Goal: Information Seeking & Learning: Learn about a topic

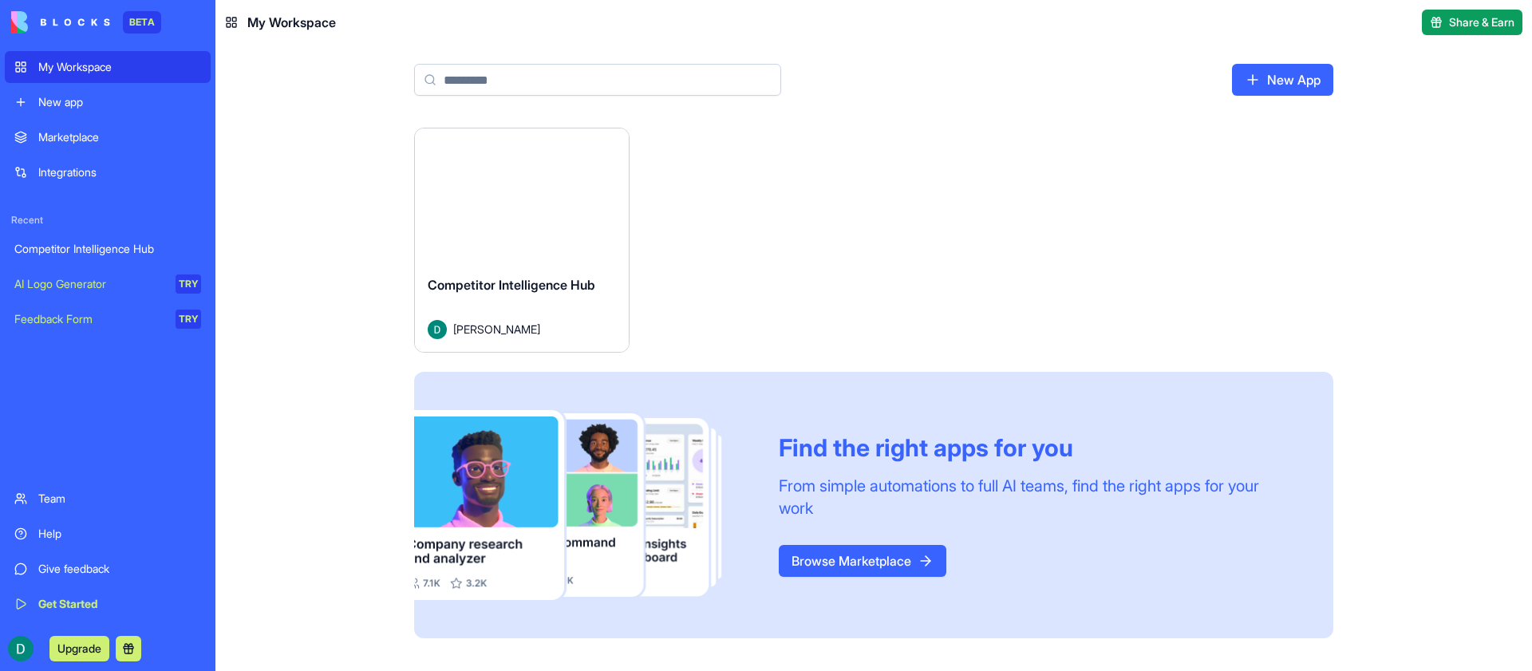
click at [539, 193] on button "Launch" at bounding box center [522, 196] width 120 height 32
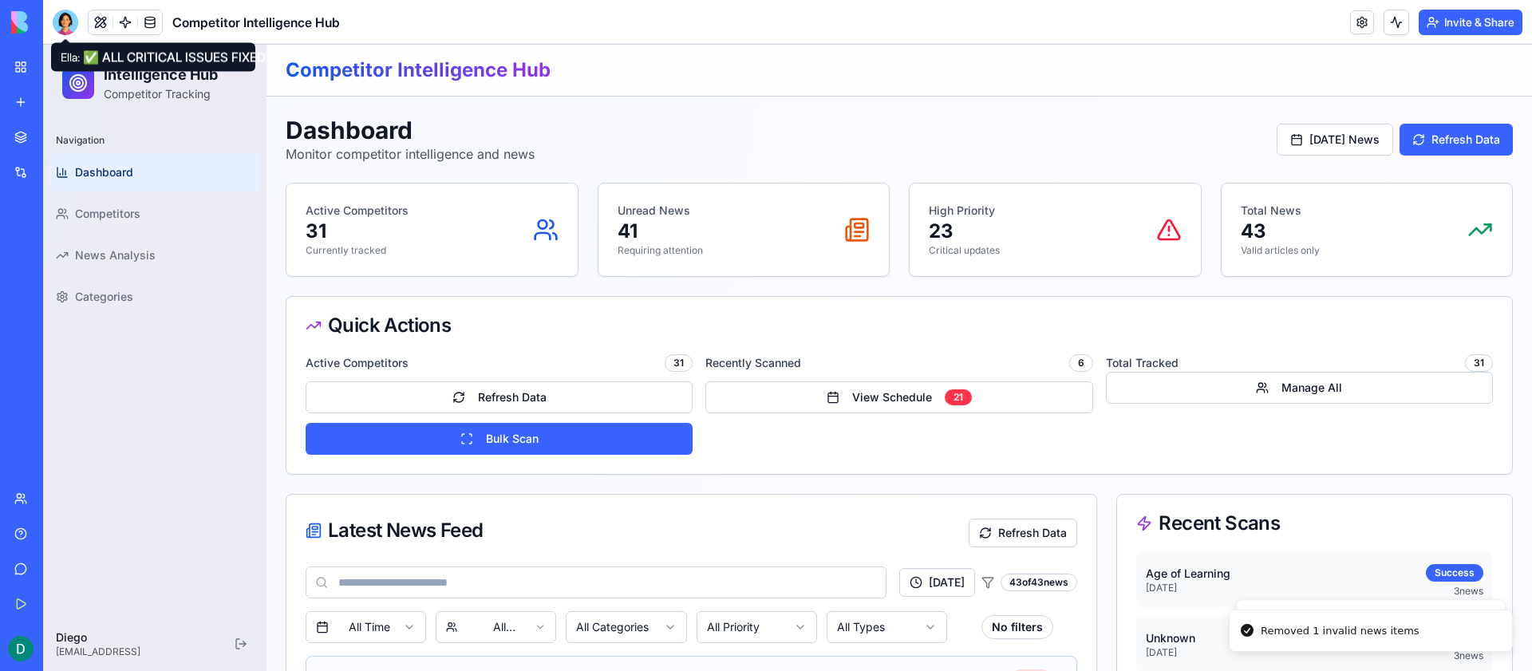
click at [66, 25] on div at bounding box center [66, 23] width 26 height 26
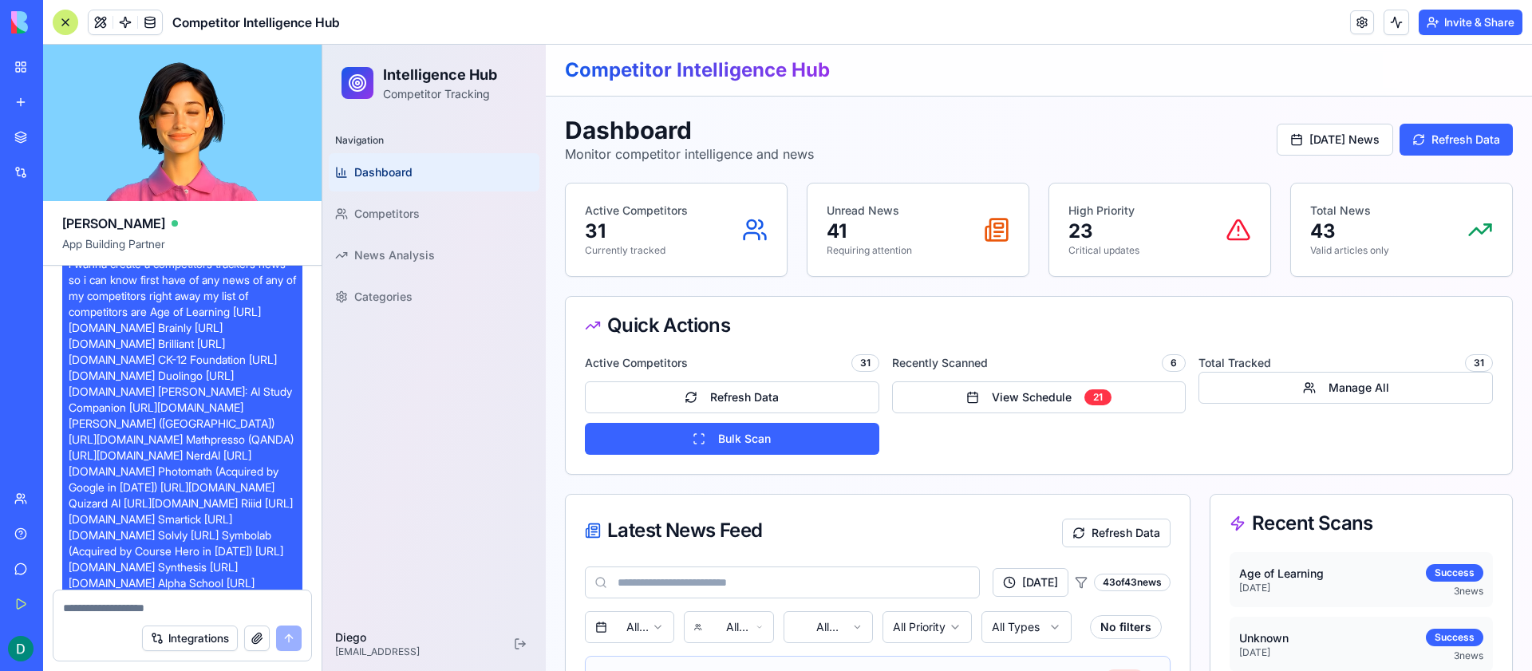
scroll to position [30, 0]
click at [176, 397] on span "i wanna create a competitors trackers news so i can know first have of any news…" at bounding box center [182, 450] width 227 height 399
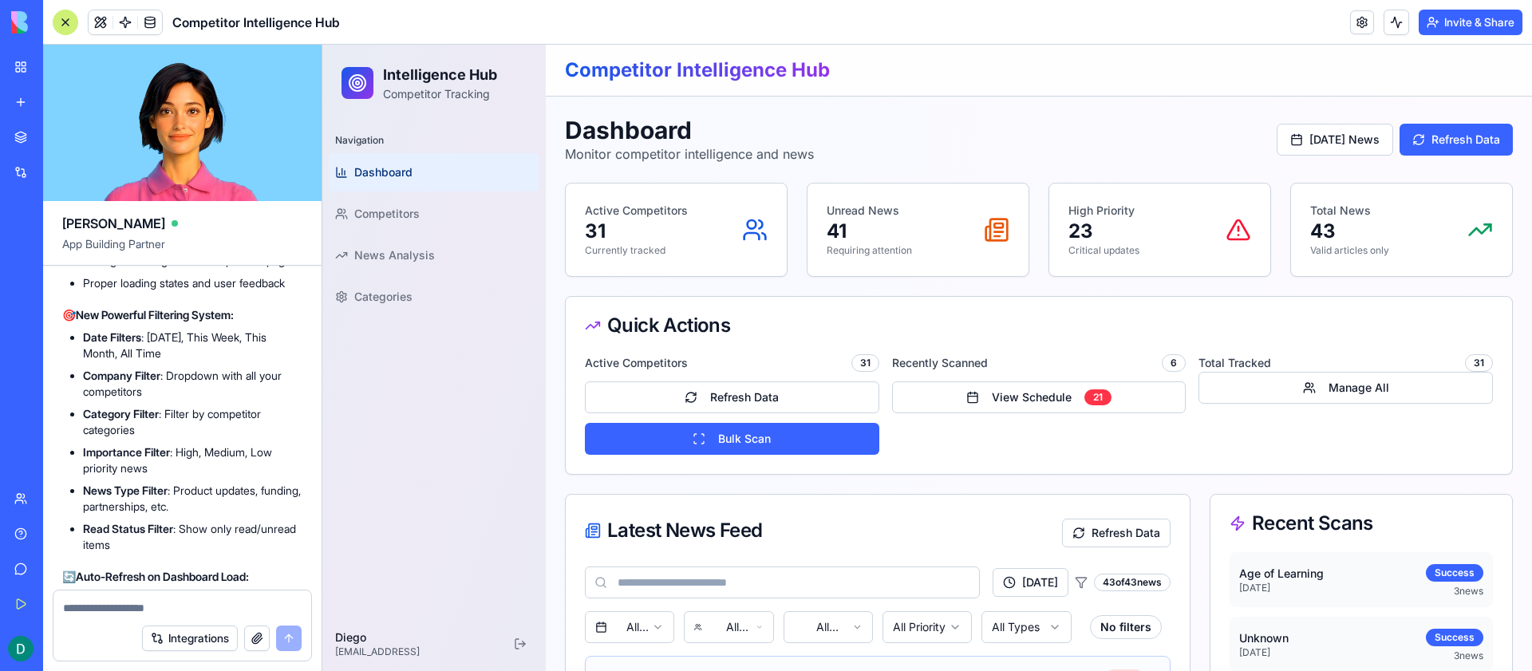
scroll to position [11380, 0]
click at [1491, 61] on div "Competitor Intelligence Hub" at bounding box center [1039, 70] width 948 height 26
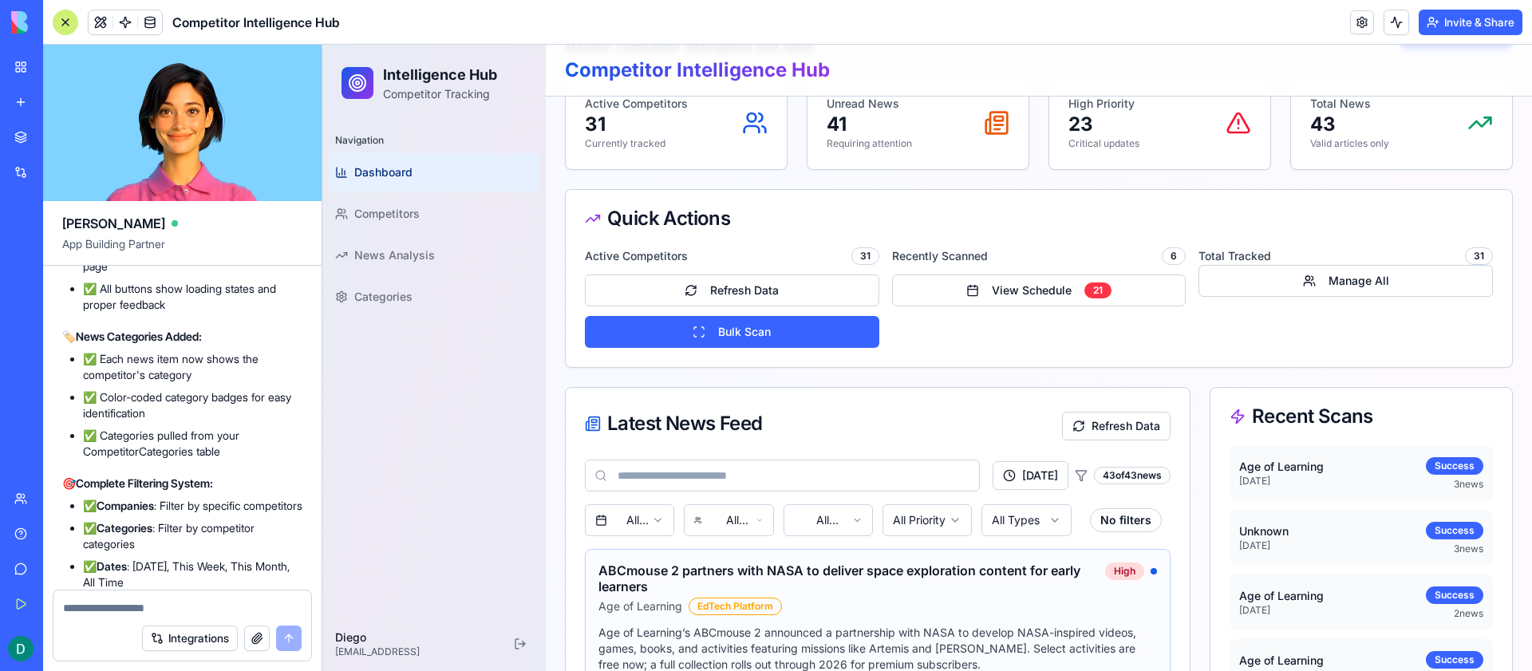
scroll to position [12702, 0]
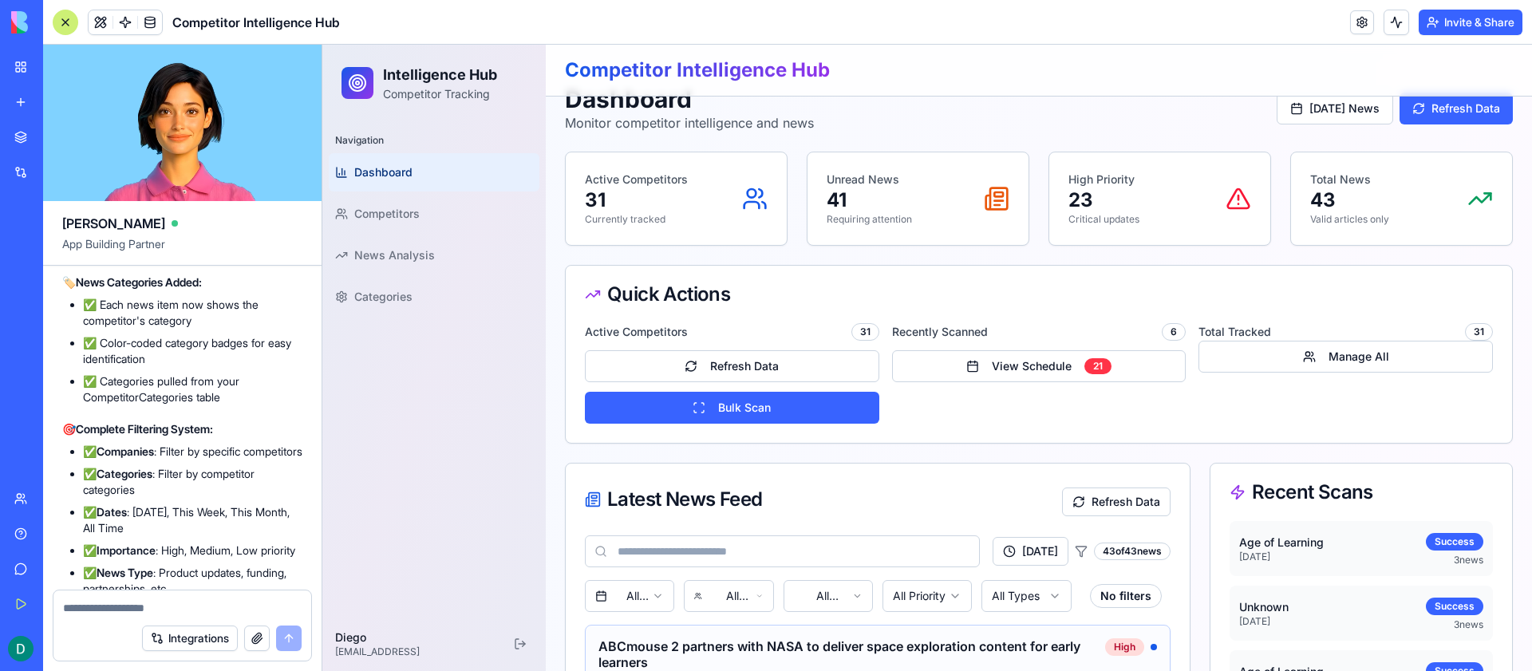
scroll to position [12768, 0]
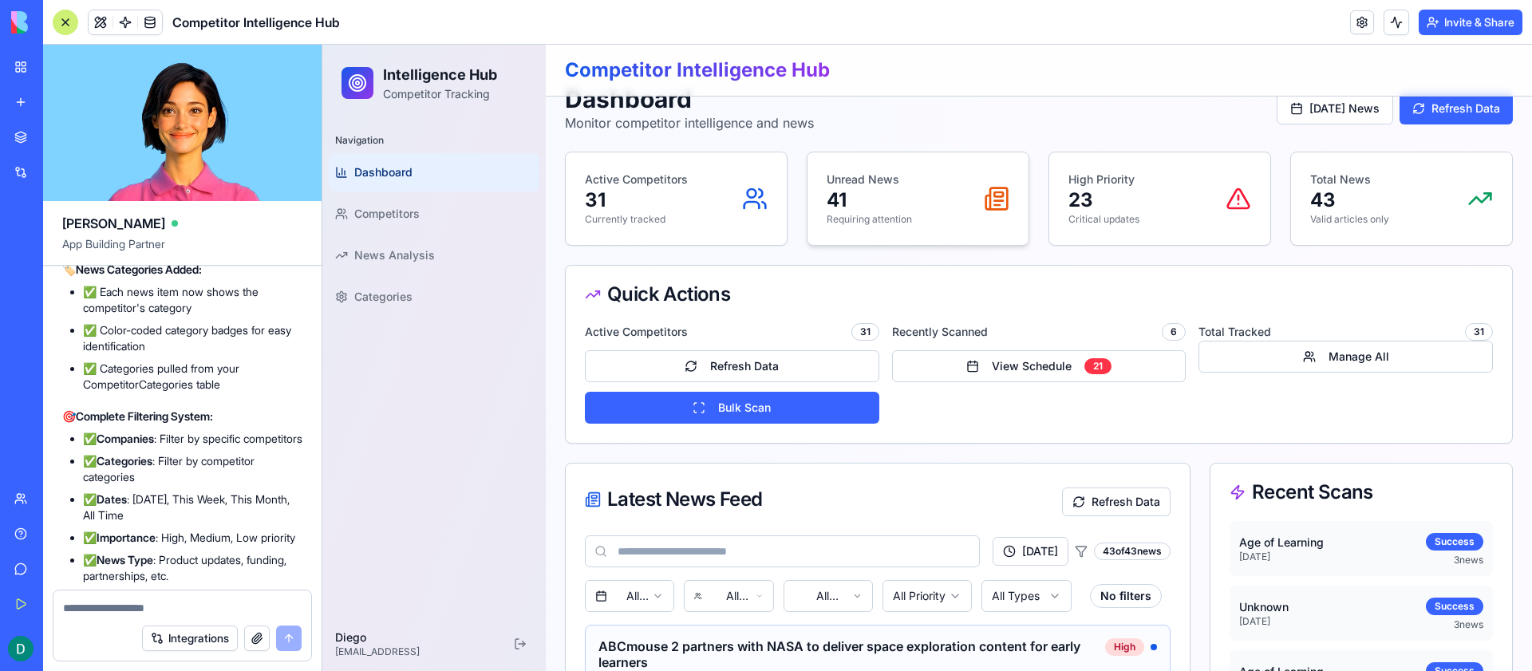
click at [903, 188] on p "41" at bounding box center [869, 201] width 85 height 26
click at [761, 190] on icon at bounding box center [760, 193] width 3 height 8
click at [1312, 113] on button "[DATE] News" at bounding box center [1335, 109] width 117 height 32
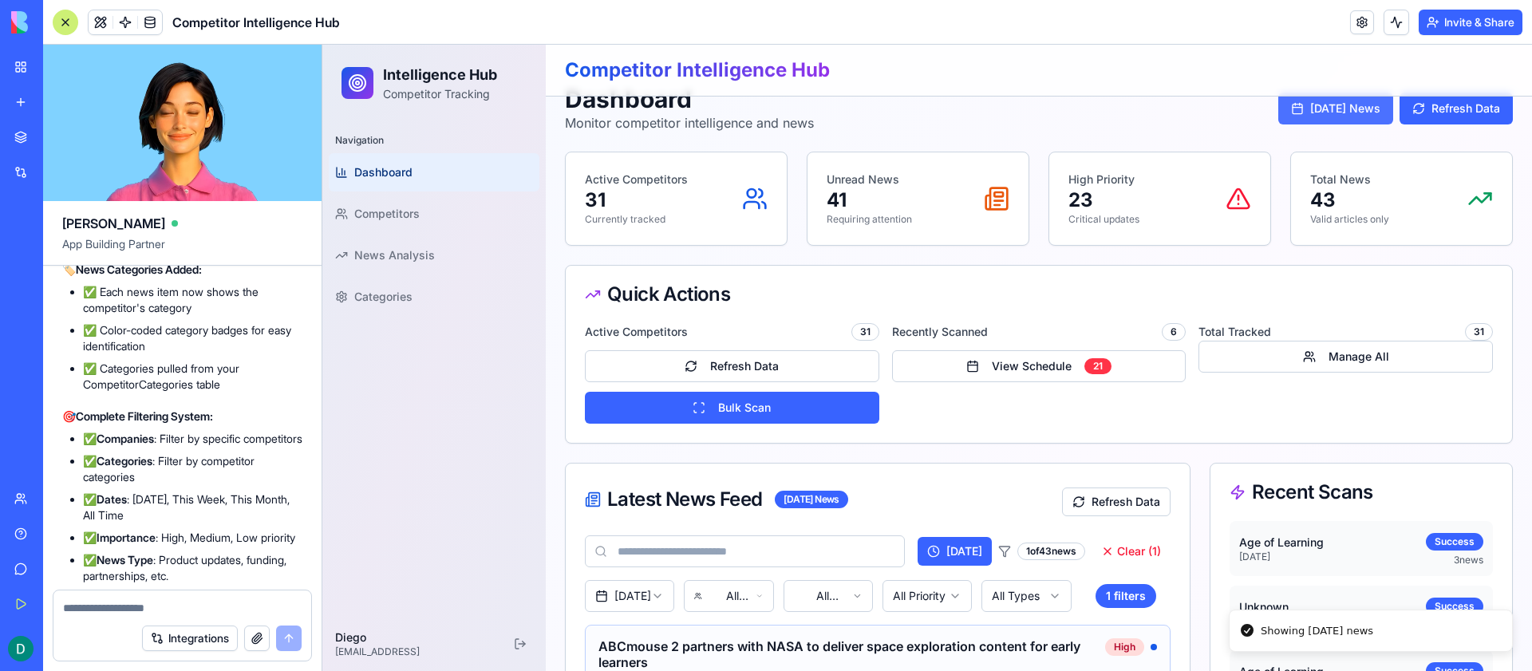
click at [1312, 113] on button "[DATE] News" at bounding box center [1336, 109] width 115 height 32
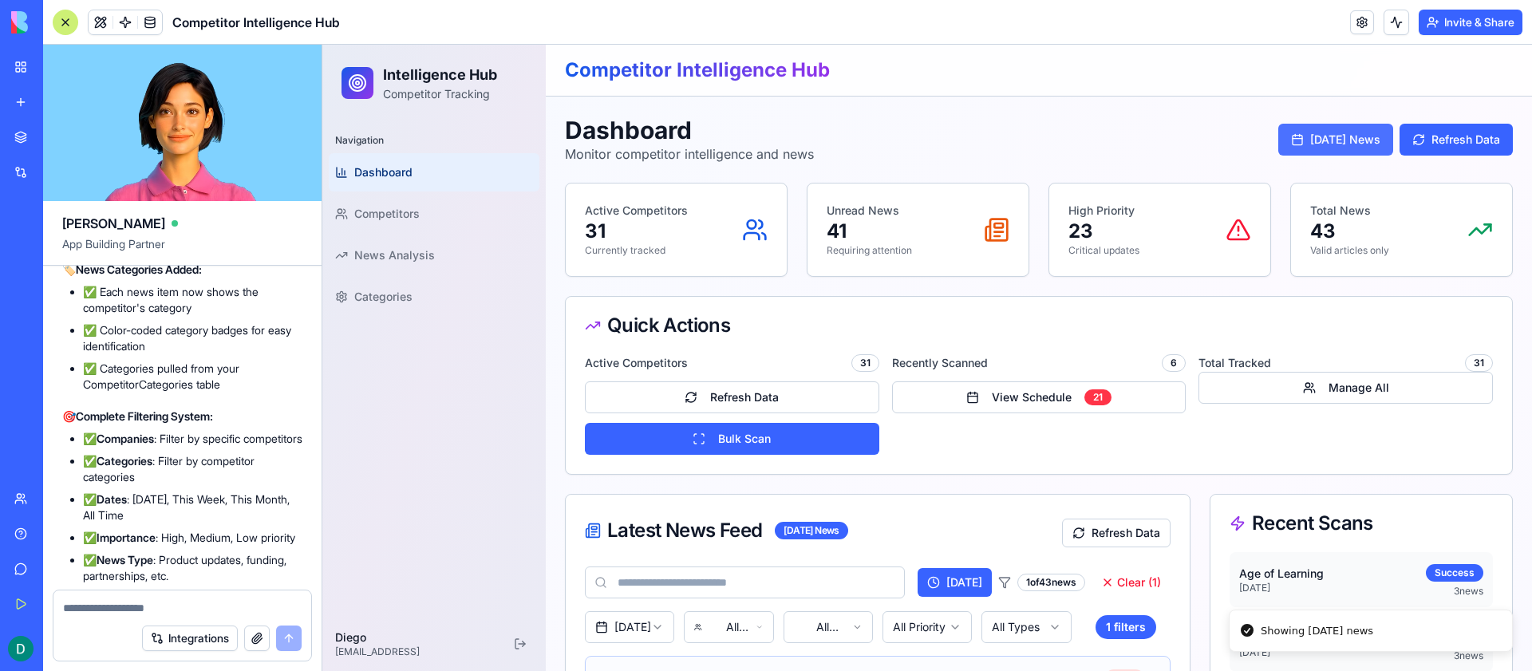
click at [1346, 137] on button "[DATE] News" at bounding box center [1336, 140] width 115 height 32
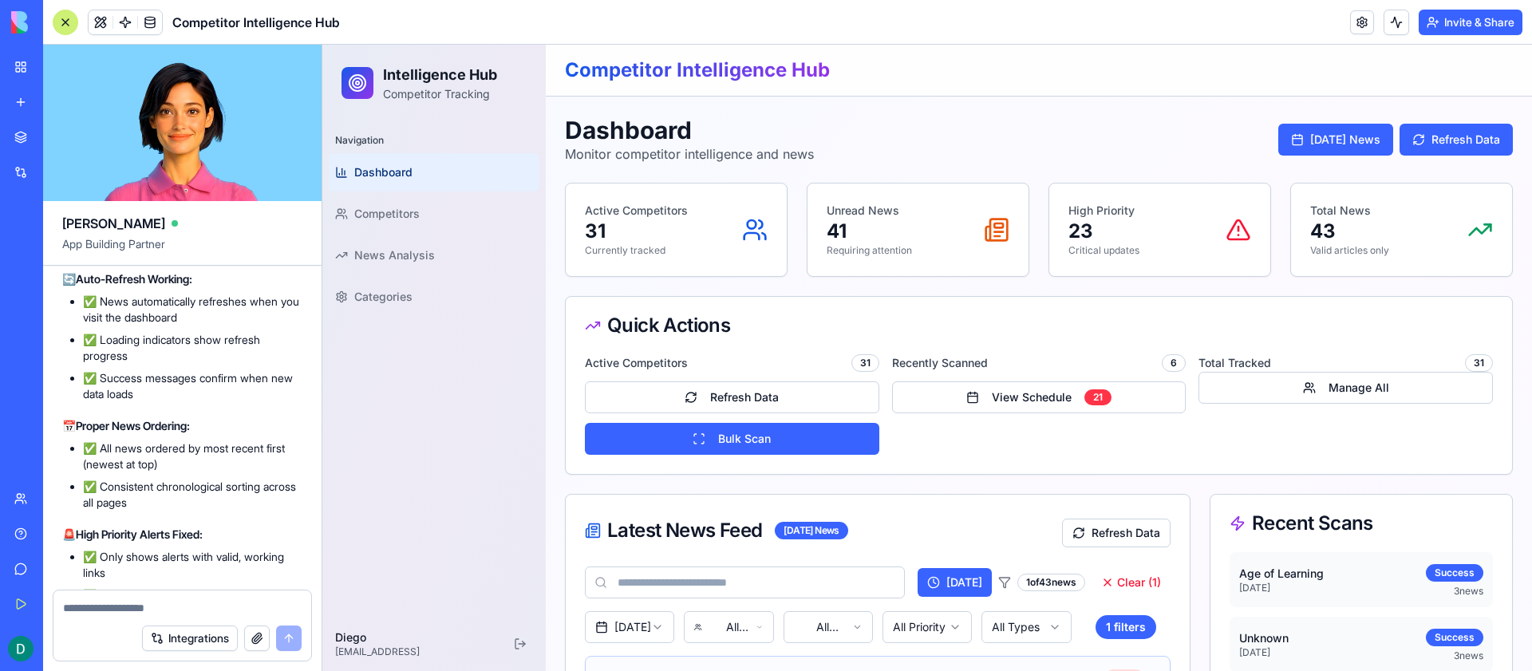
scroll to position [13975, 0]
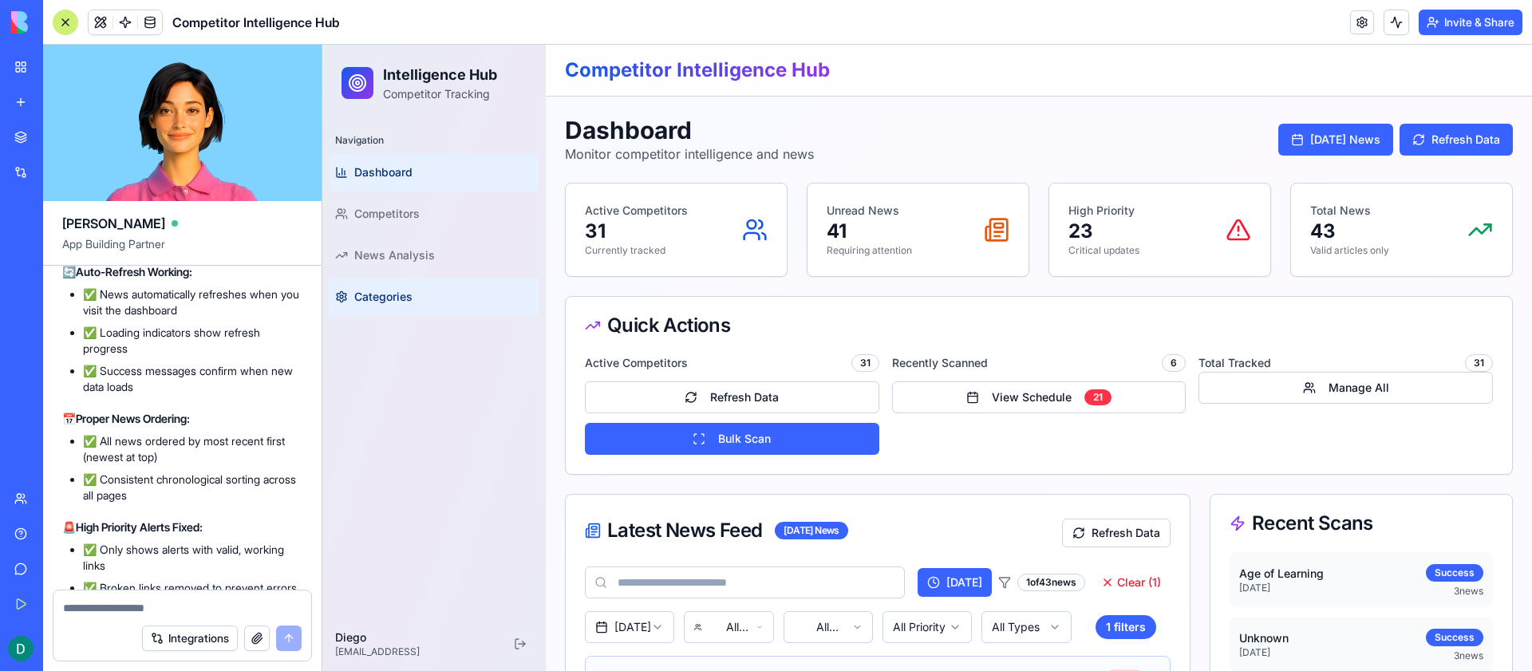
click at [385, 291] on span "Categories" at bounding box center [383, 297] width 58 height 16
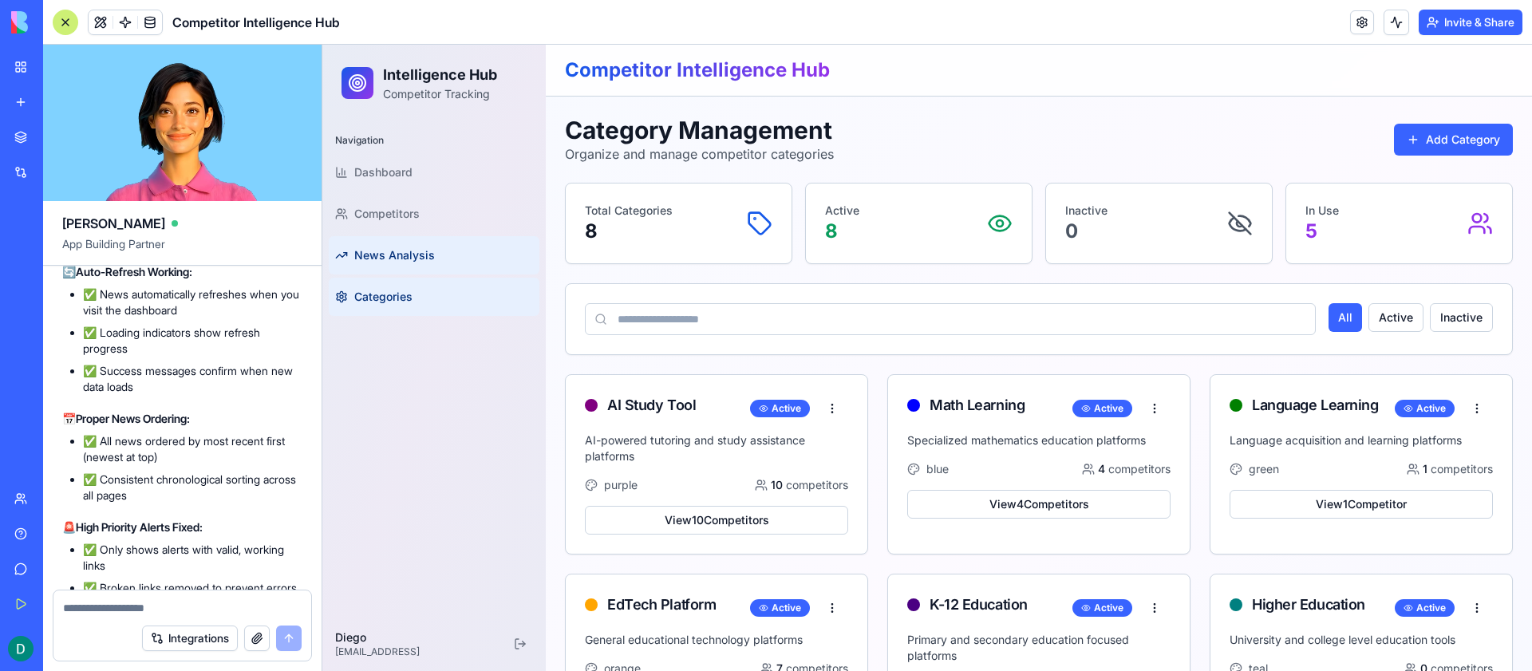
click at [389, 247] on span "News Analysis" at bounding box center [394, 255] width 81 height 16
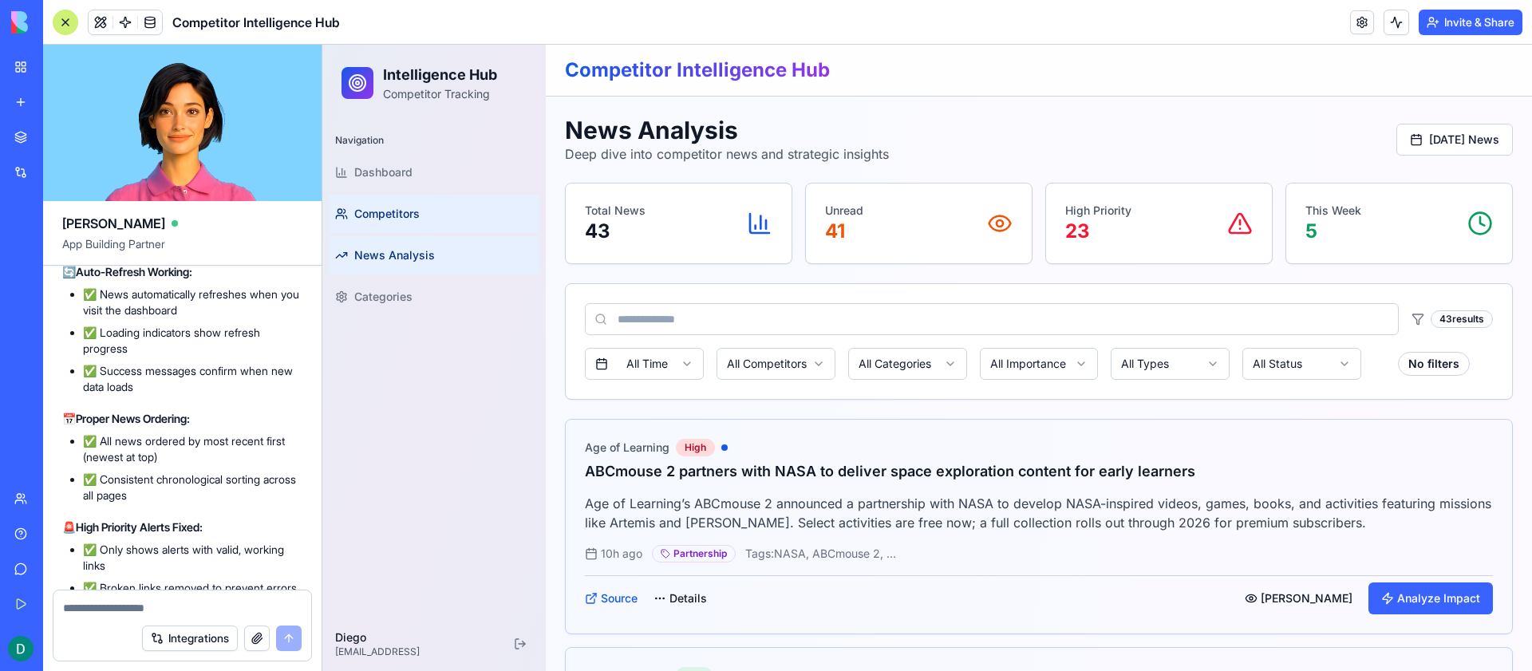
click at [390, 212] on span "Competitors" at bounding box center [386, 214] width 65 height 16
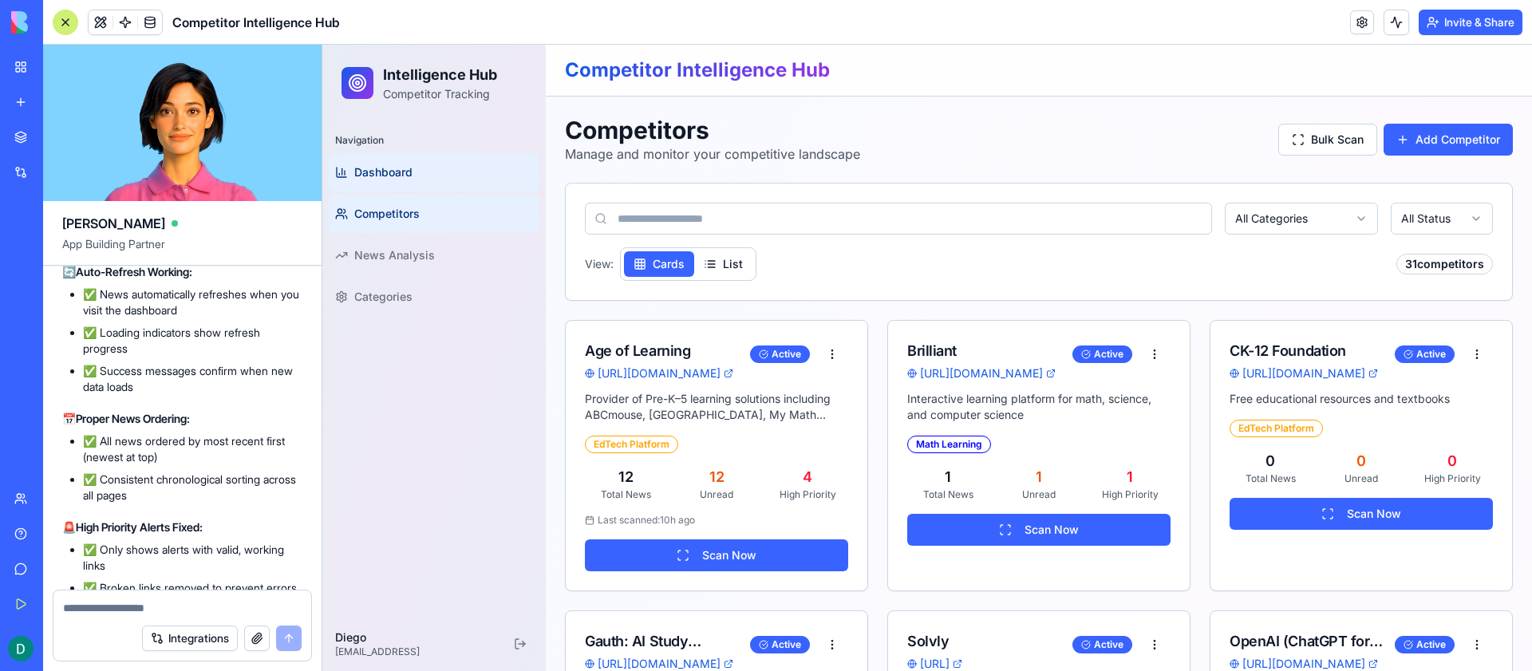
click at [390, 184] on link "Dashboard" at bounding box center [434, 172] width 211 height 38
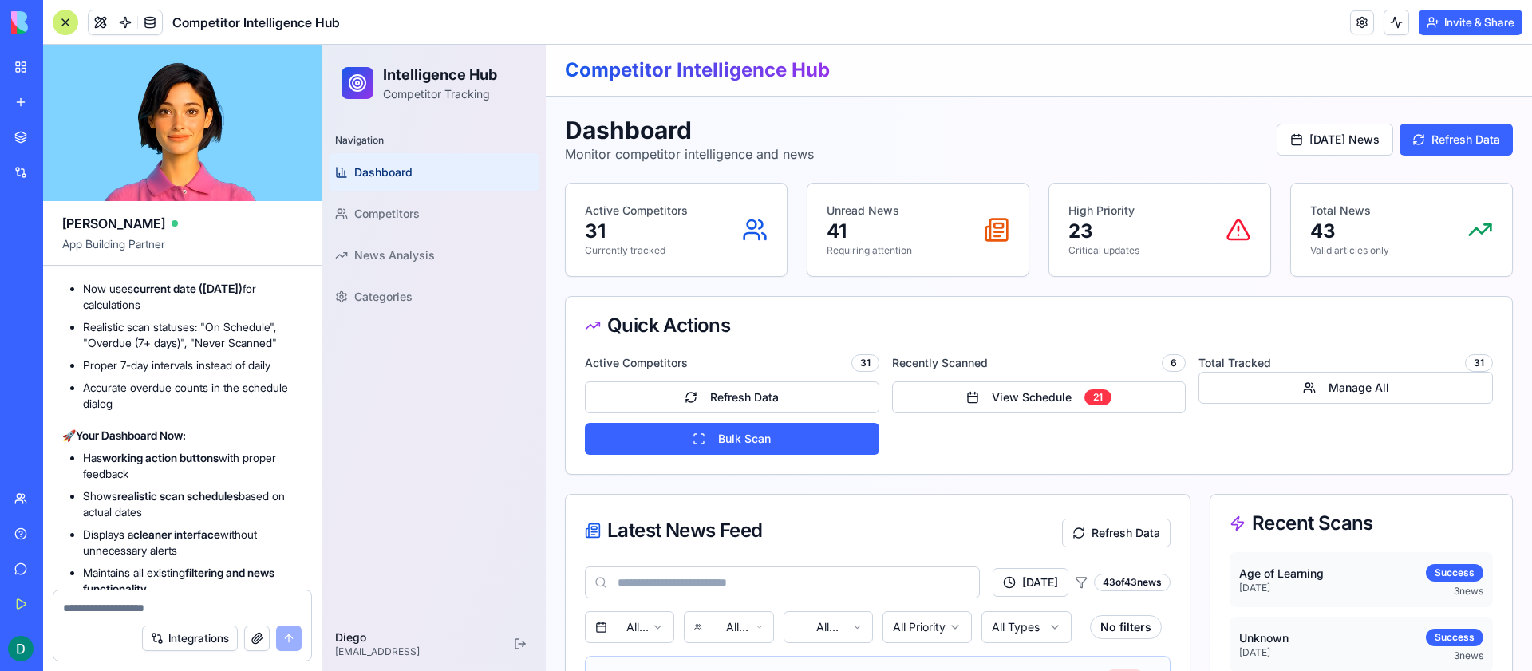
scroll to position [19291, 0]
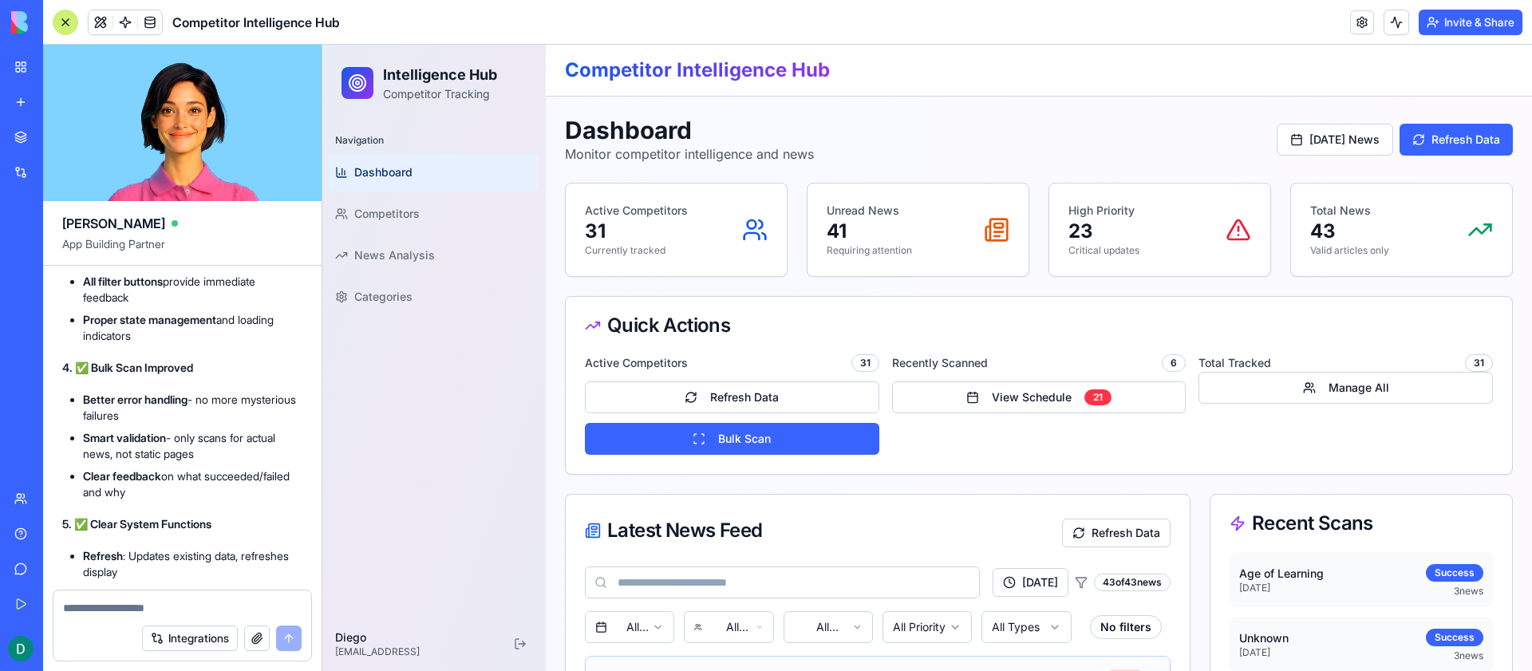
scroll to position [22901, 0]
click at [401, 250] on span "News Analysis" at bounding box center [394, 255] width 81 height 16
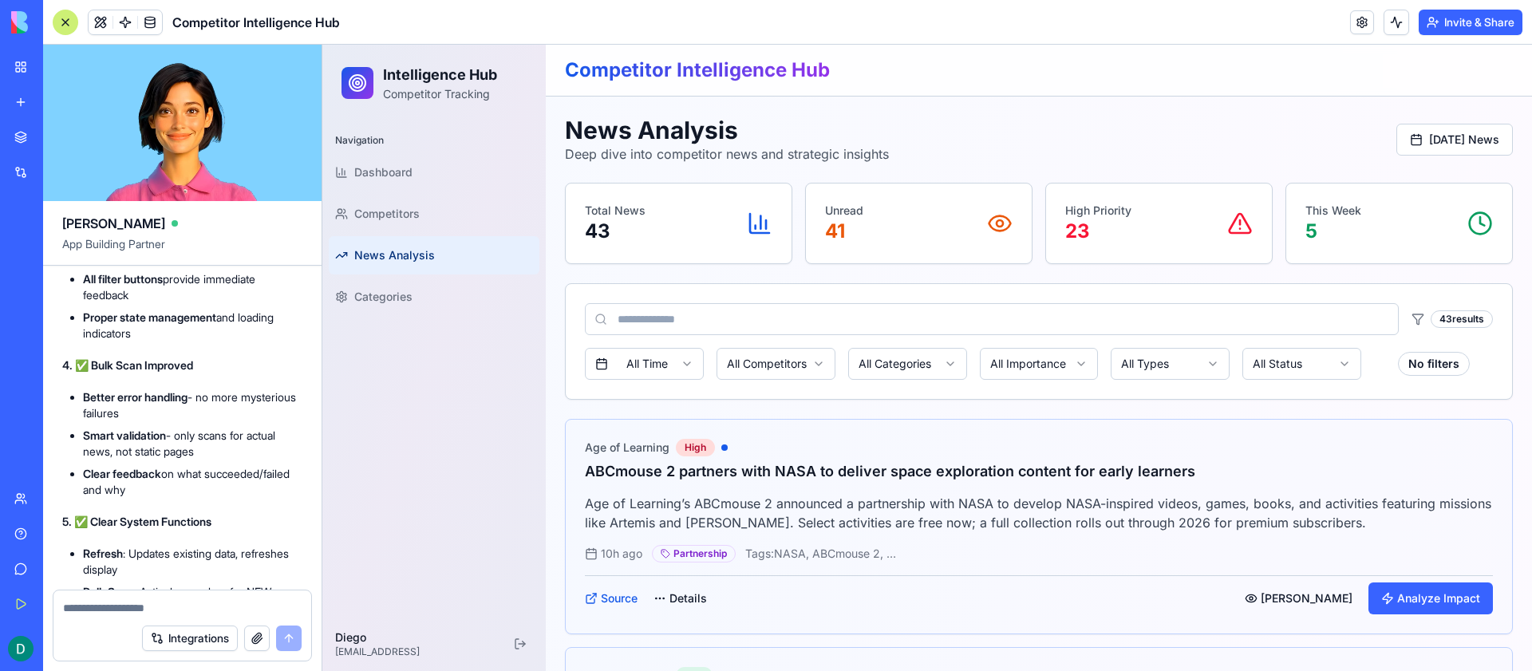
click at [401, 250] on span "News Analysis" at bounding box center [394, 255] width 81 height 16
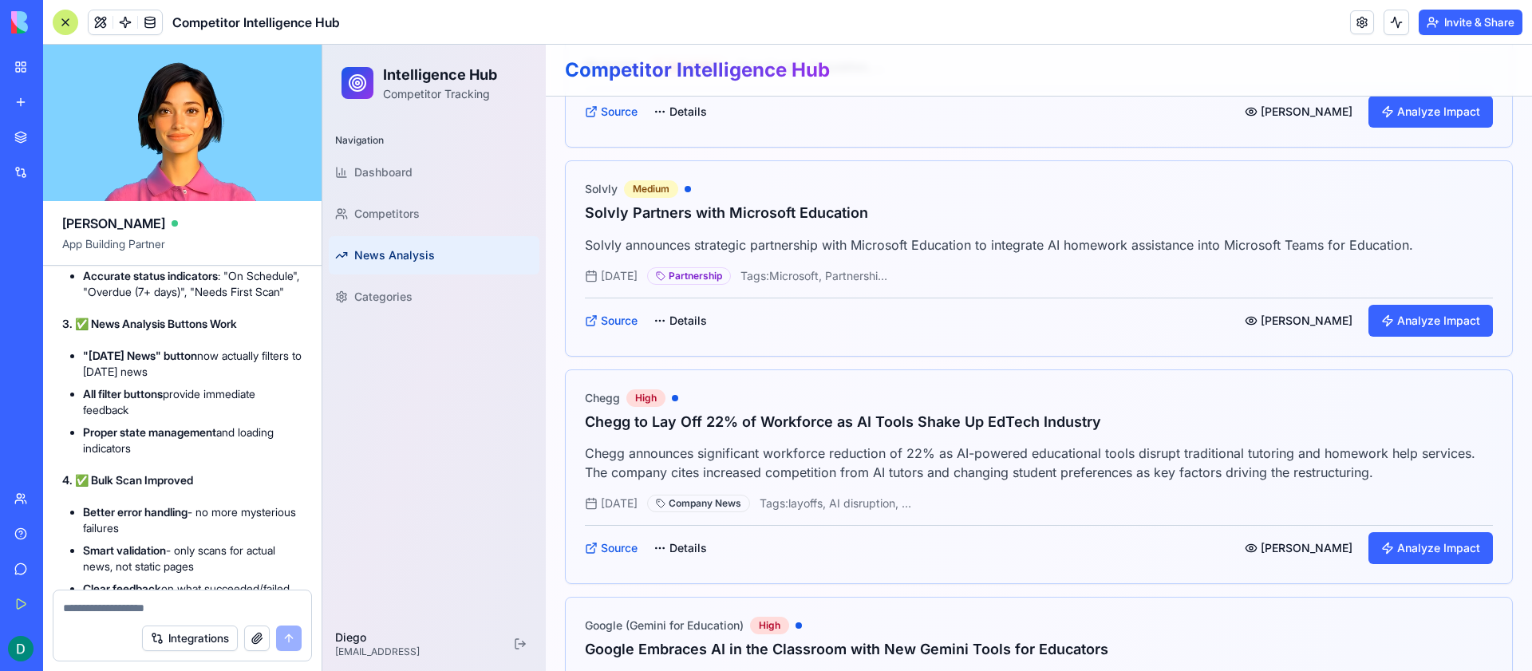
scroll to position [22723, 0]
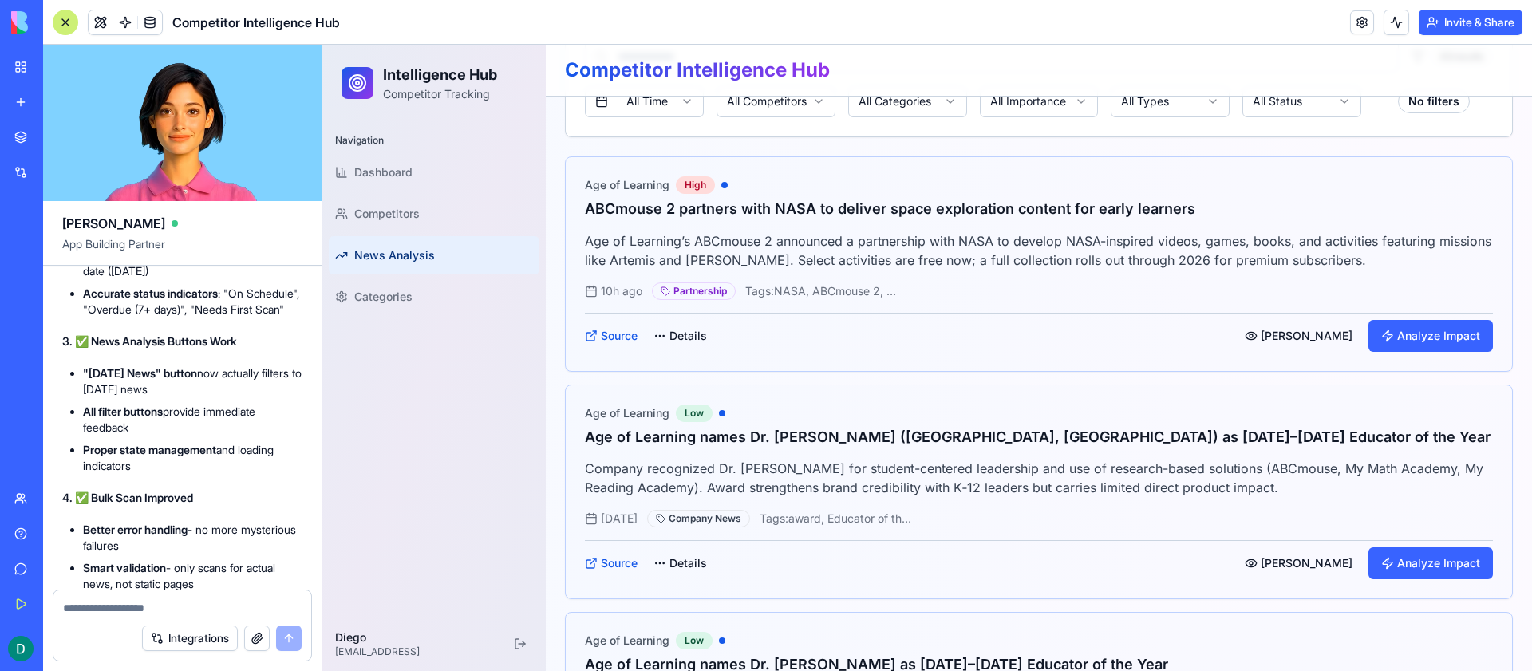
scroll to position [0, 0]
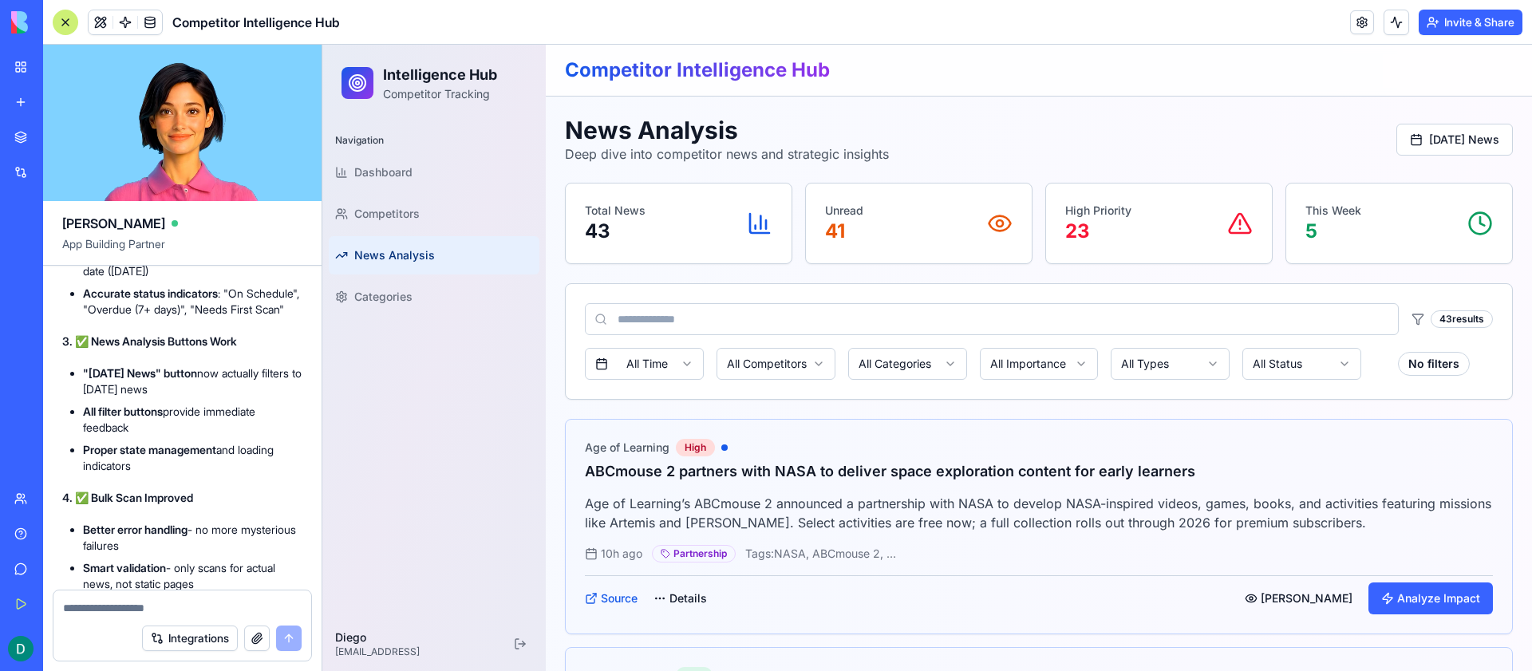
click at [891, 192] on div "Unread 41" at bounding box center [919, 224] width 226 height 80
click at [393, 294] on span "Categories" at bounding box center [383, 297] width 58 height 16
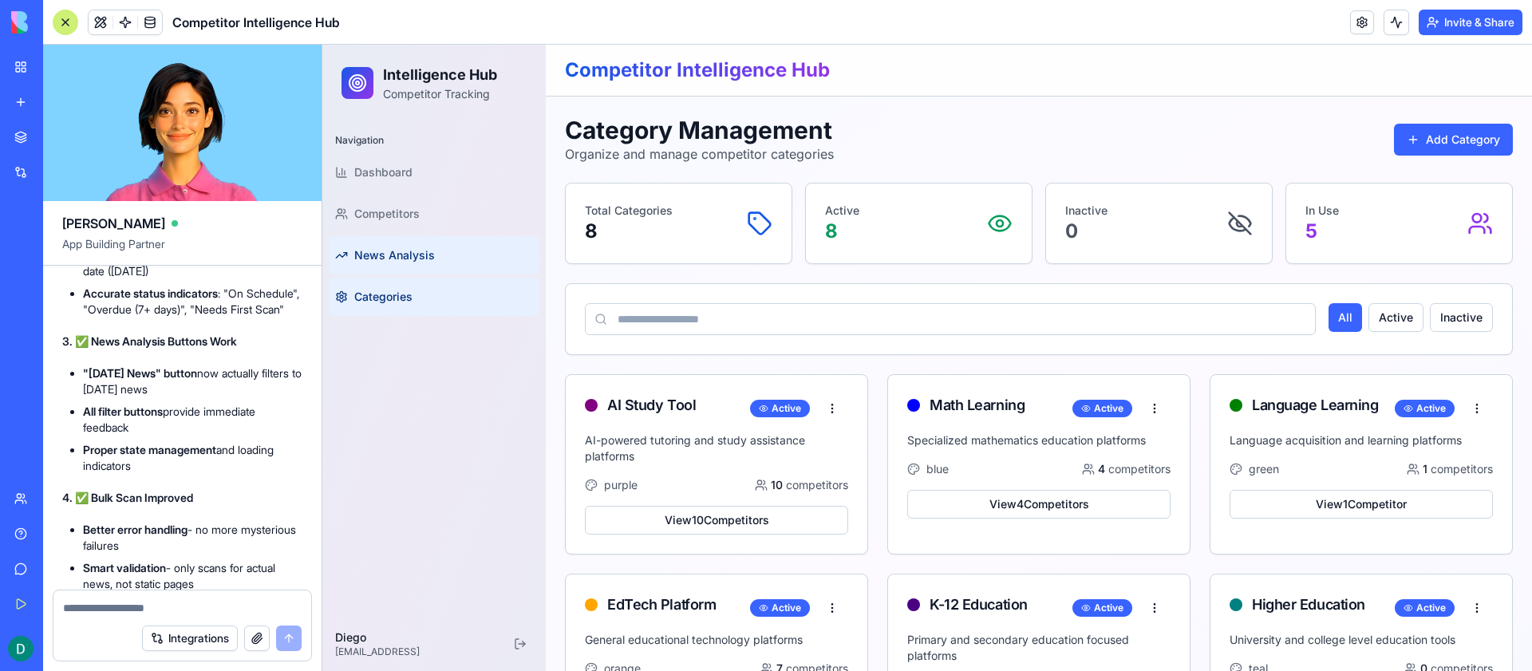
click at [429, 244] on link "News Analysis" at bounding box center [434, 255] width 211 height 38
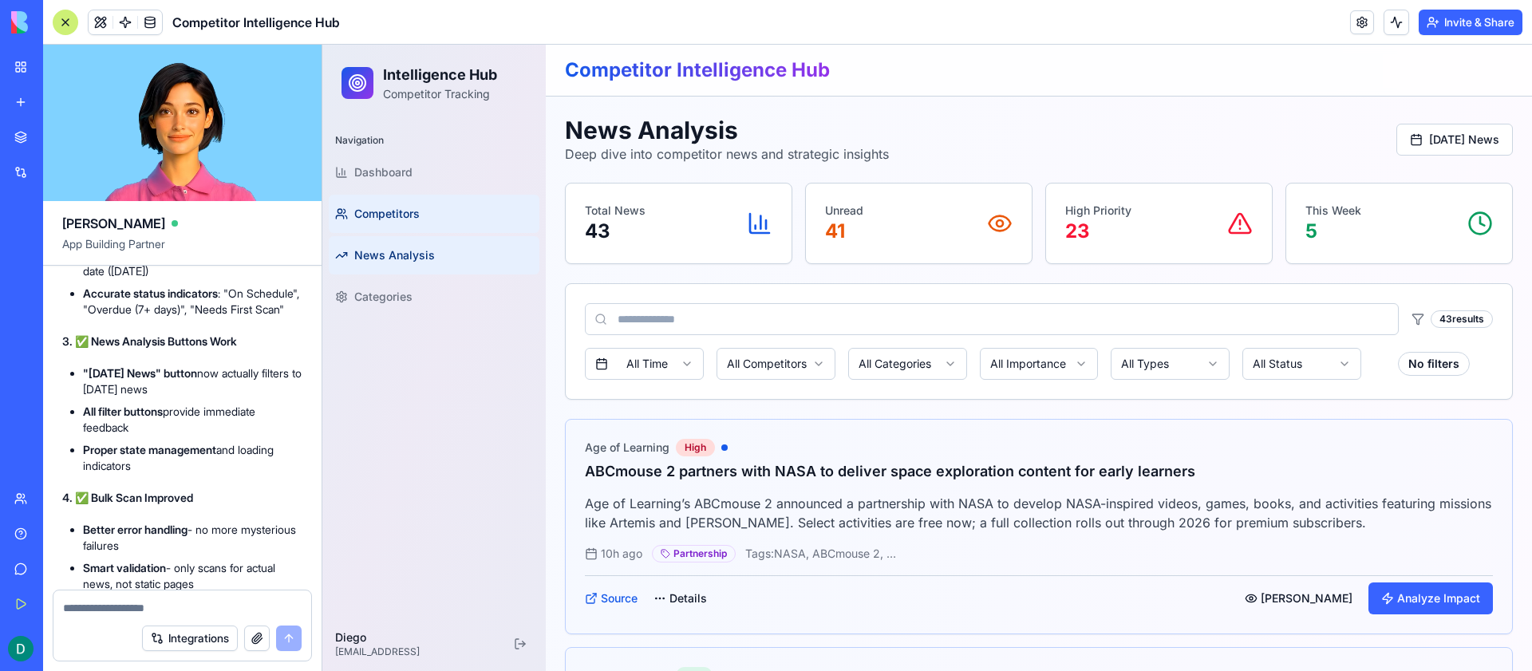
click at [425, 195] on link "Competitors" at bounding box center [434, 214] width 211 height 38
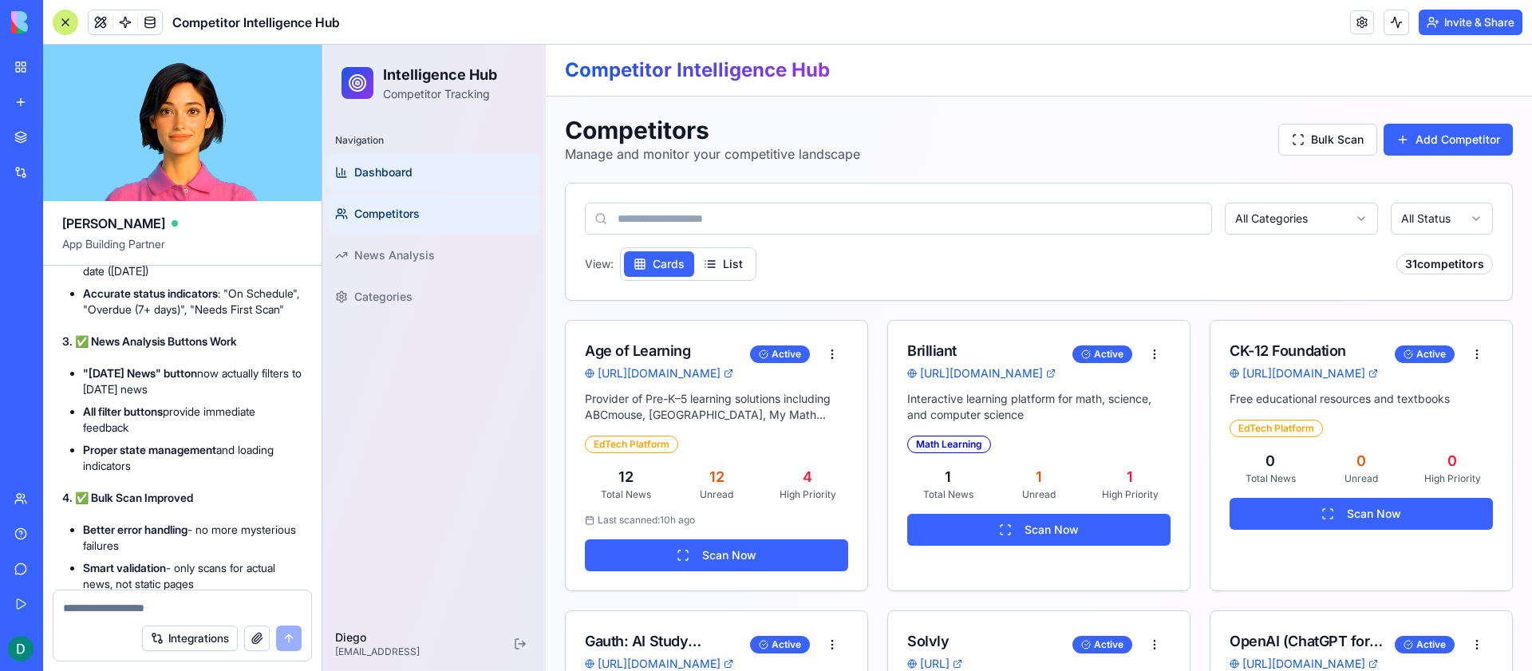
click at [415, 160] on link "Dashboard" at bounding box center [434, 172] width 211 height 38
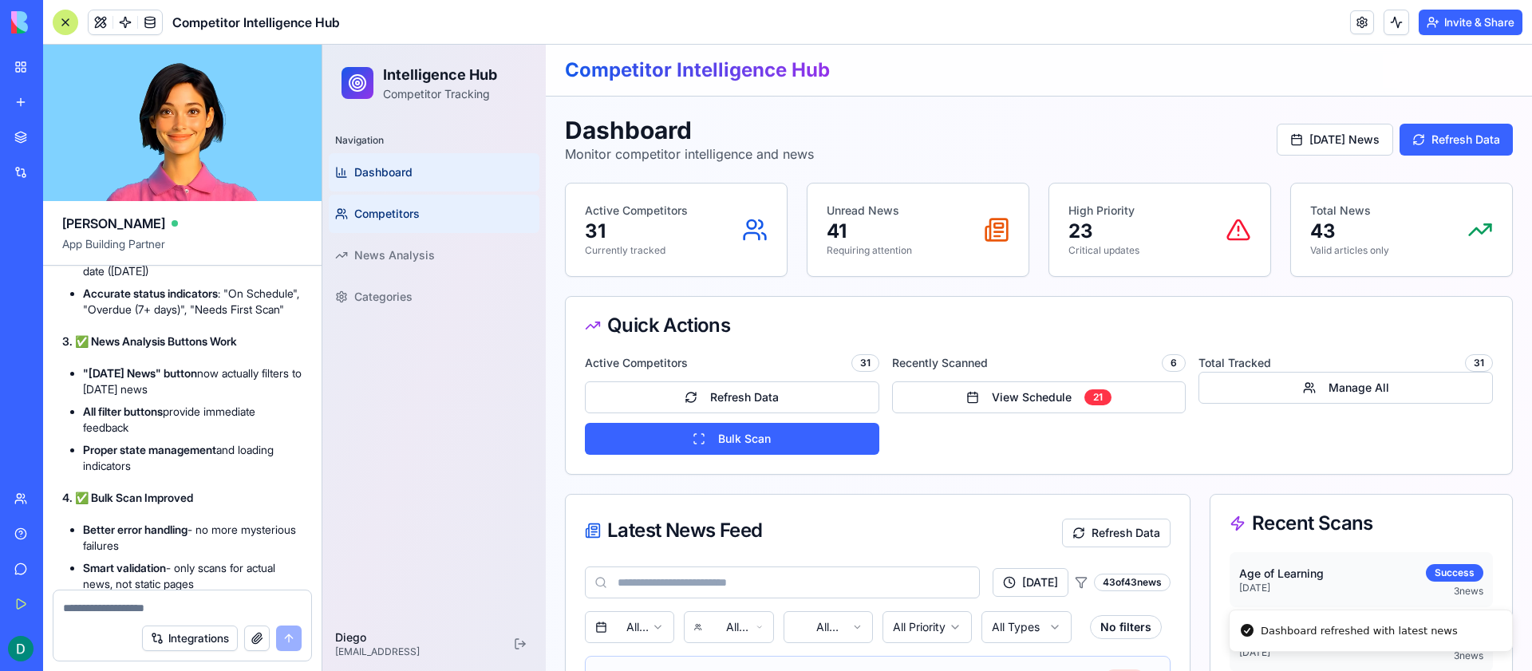
click at [399, 212] on span "Competitors" at bounding box center [386, 214] width 65 height 16
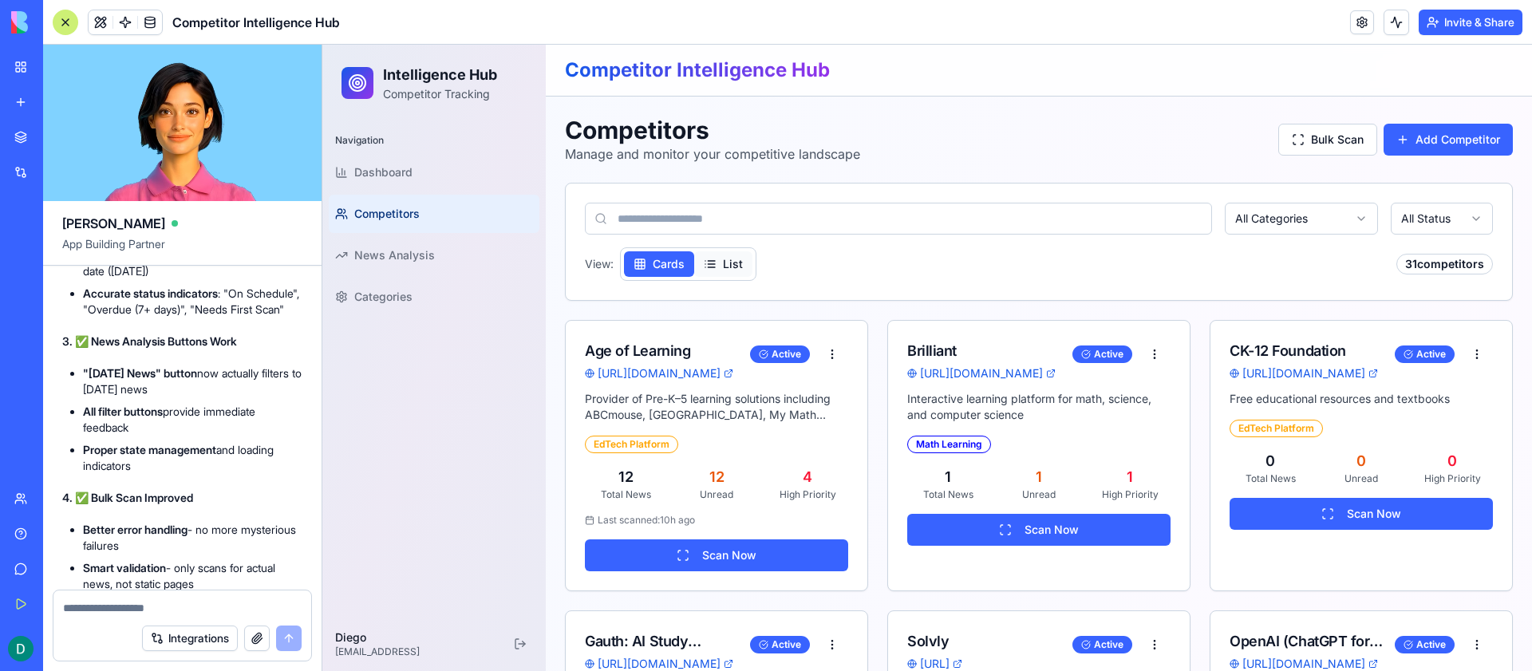
click at [727, 255] on button "List" at bounding box center [723, 264] width 58 height 26
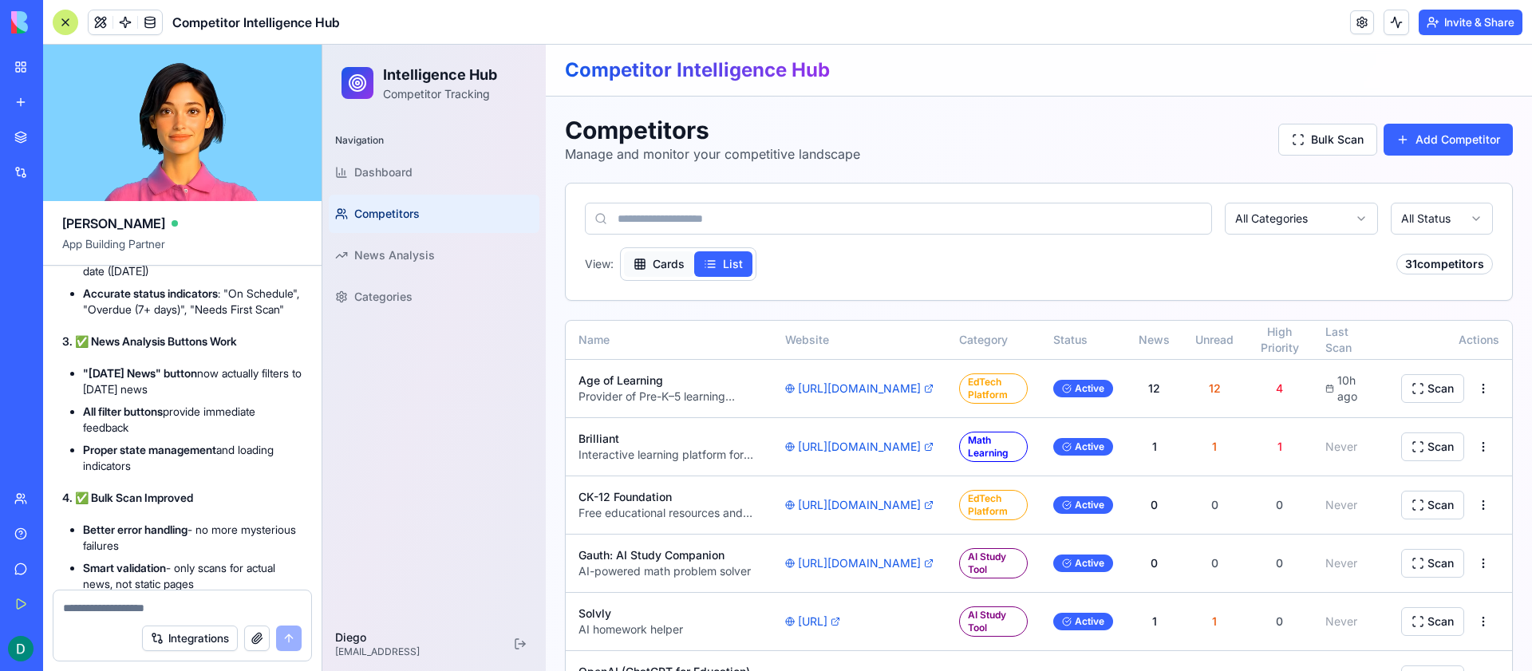
click at [662, 262] on button "Cards" at bounding box center [659, 264] width 70 height 26
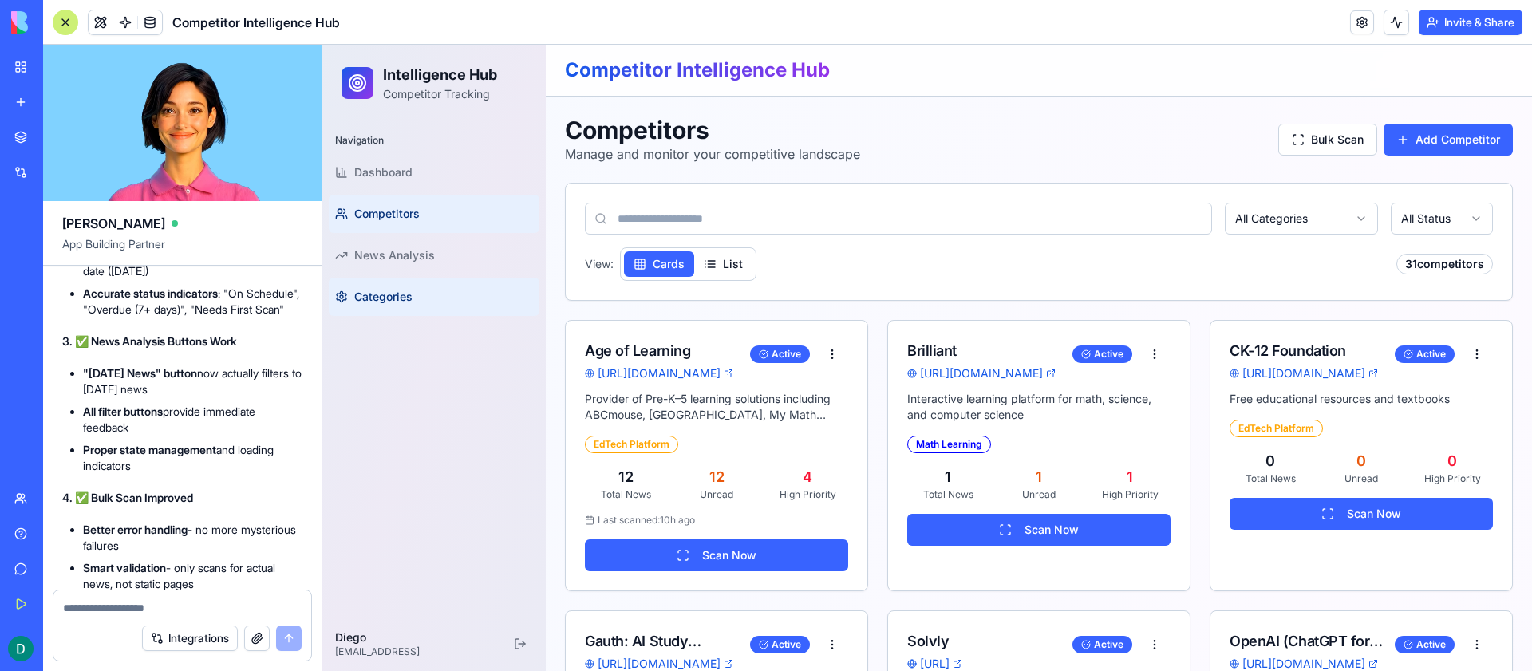
scroll to position [1, 0]
